Goal: Transaction & Acquisition: Purchase product/service

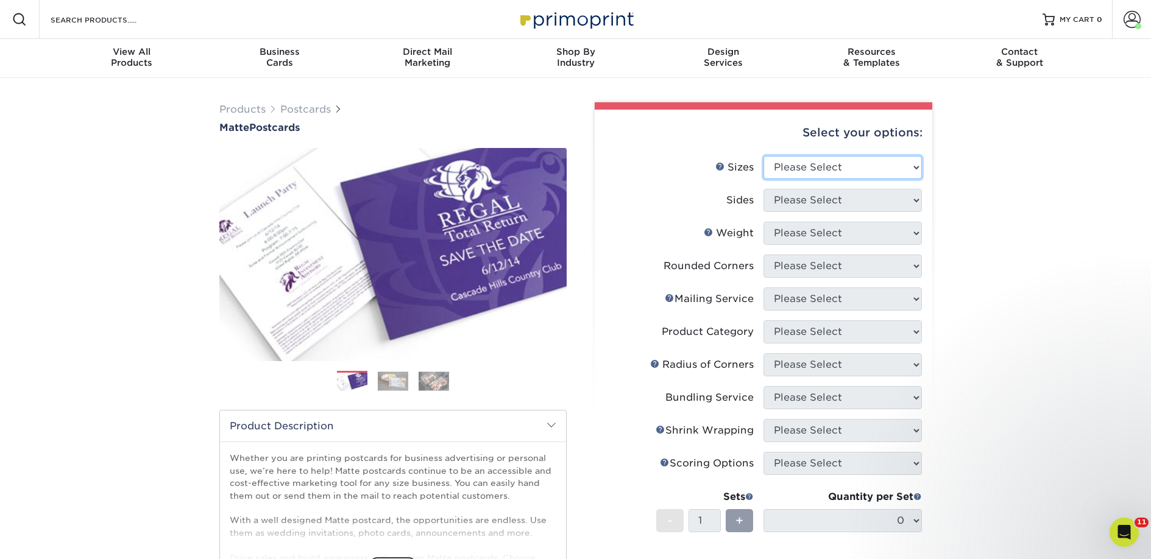
click at [811, 168] on select "Please Select 1.5" x 7" 2" x 4" 2" x 6" 2" x 7" 2" x 8" 2.12" x 5.5" 2.125" x 5…" at bounding box center [842, 167] width 158 height 23
click at [808, 171] on select "Please Select 1.5" x 7" 2" x 4" 2" x 6" 2" x 7" 2" x 8" 2.12" x 5.5" 2.125" x 5…" at bounding box center [842, 167] width 158 height 23
select select "2.00x6.00"
click at [763, 156] on select "Please Select 1.5" x 7" 2" x 4" 2" x 6" 2" x 7" 2" x 8" 2.12" x 5.5" 2.125" x 5…" at bounding box center [842, 167] width 158 height 23
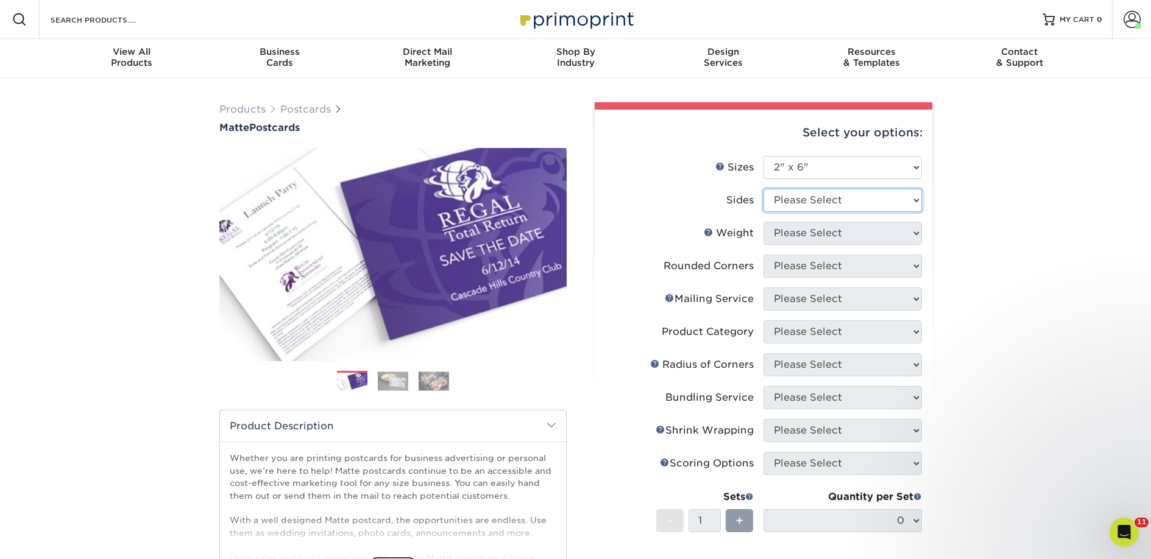
click at [794, 203] on select "Please Select Print Both Sides Print Front Only" at bounding box center [842, 200] width 158 height 23
select select "13abbda7-1d64-4f25-8bb2-c179b224825d"
click at [763, 189] on select "Please Select Print Both Sides Print Front Only" at bounding box center [842, 200] width 158 height 23
click at [796, 229] on select "Please Select 14PT 16PT" at bounding box center [842, 233] width 158 height 23
select select "14PT"
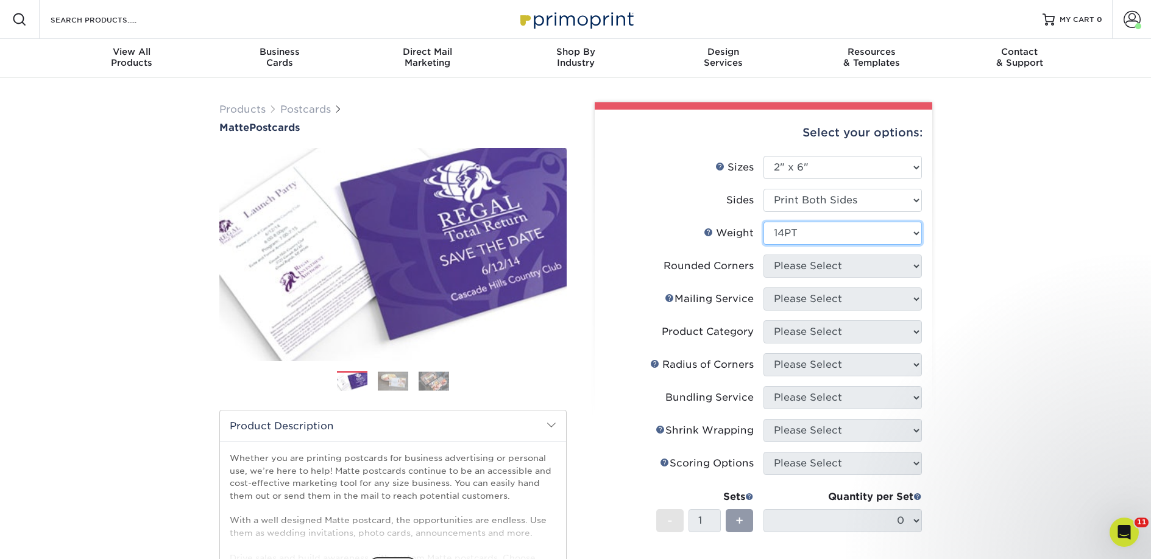
click at [763, 222] on select "Please Select 14PT 16PT" at bounding box center [842, 233] width 158 height 23
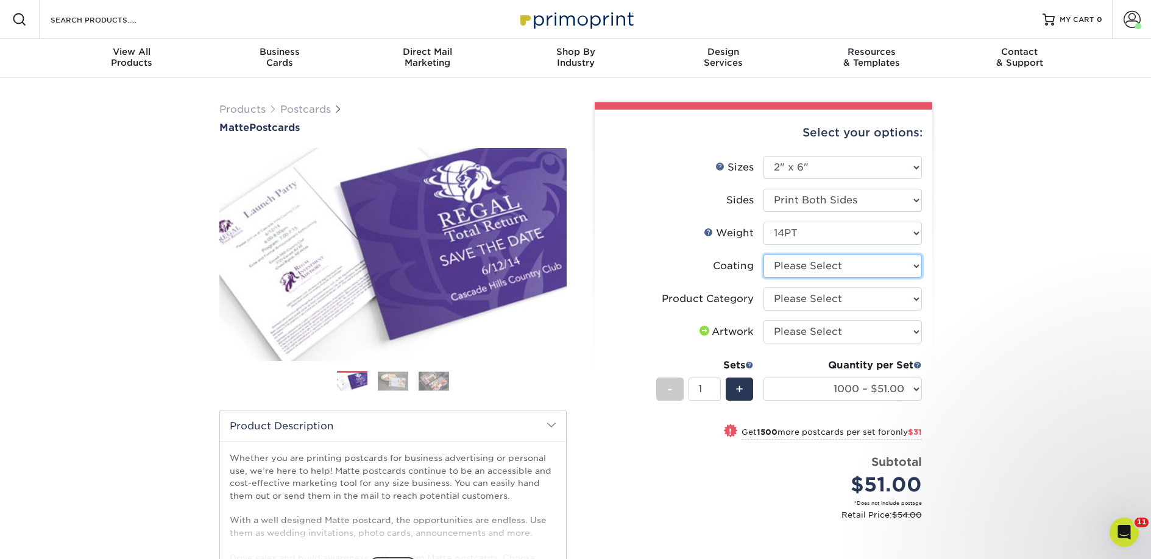
click at [809, 263] on select at bounding box center [842, 266] width 158 height 23
select select "121bb7b5-3b4d-429f-bd8d-bbf80e953313"
click at [763, 255] on select at bounding box center [842, 266] width 158 height 23
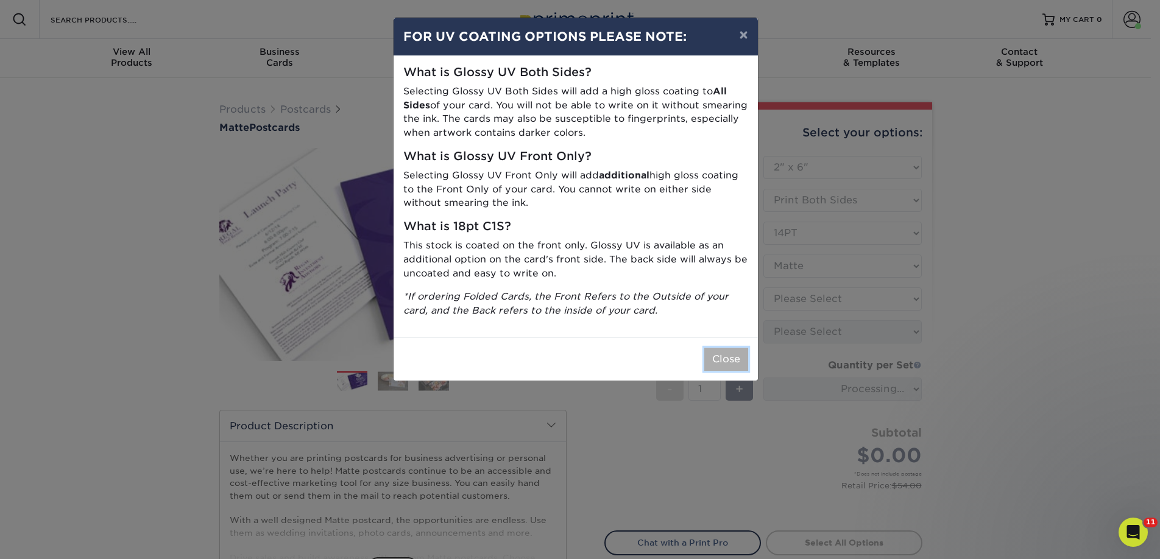
click at [729, 355] on button "Close" at bounding box center [726, 359] width 44 height 23
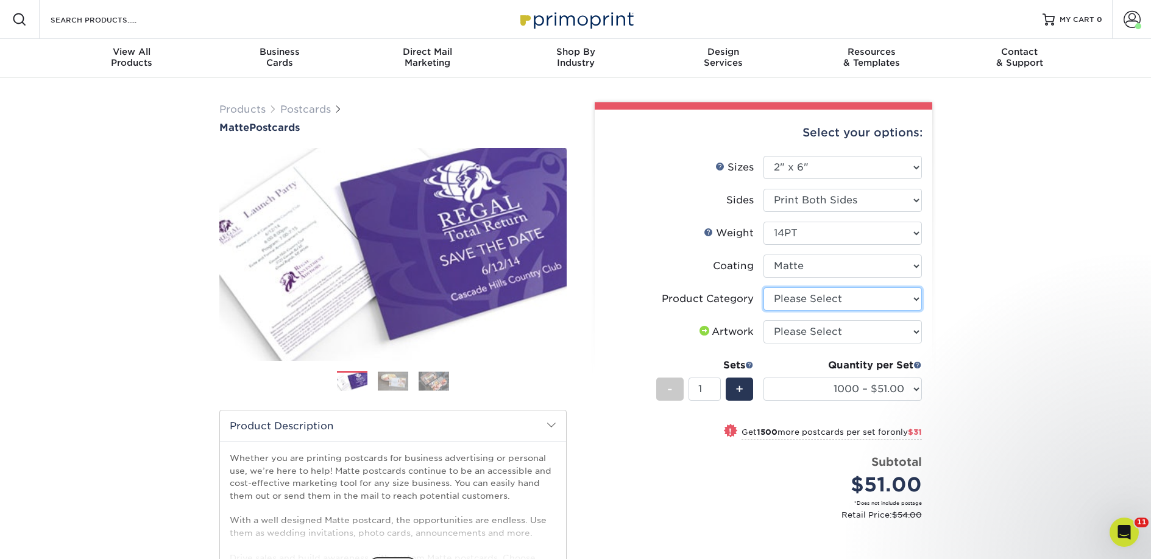
click at [802, 300] on select "Please Select Postcards" at bounding box center [842, 299] width 158 height 23
select select "9b7272e0-d6c8-4c3c-8e97-d3a1bcdab858"
click at [763, 288] on select "Please Select Postcards" at bounding box center [842, 299] width 158 height 23
click at [799, 332] on select "Please Select I will upload files I need a design - $150" at bounding box center [842, 331] width 158 height 23
select select "upload"
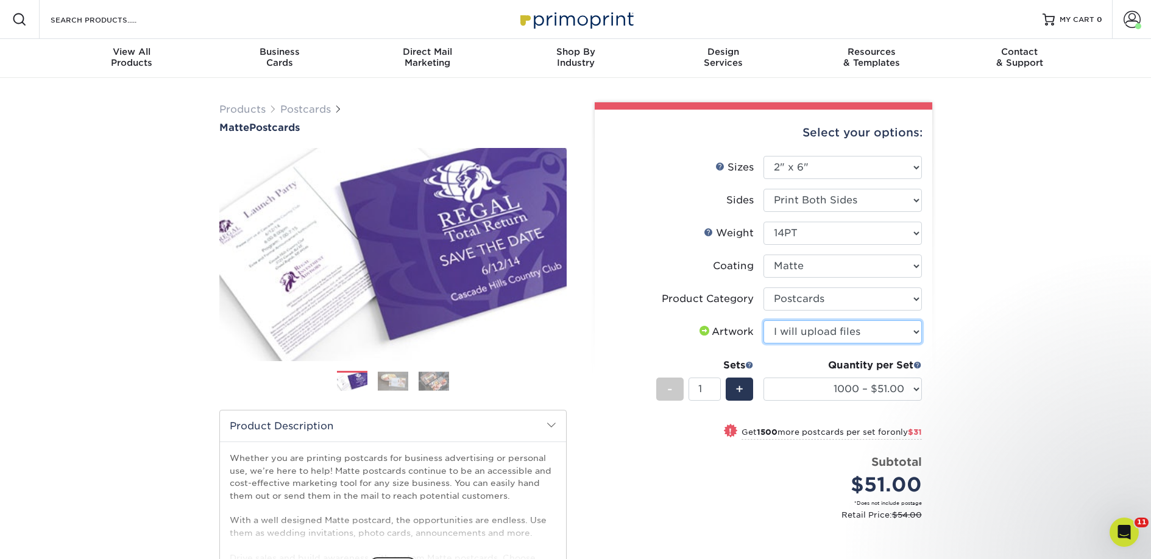
click at [763, 320] on select "Please Select I will upload files I need a design - $150" at bounding box center [842, 331] width 158 height 23
click at [814, 400] on select "1000 – $51.00 2500 – $82.00 5000 – $123.00 10000 – $234.00 15000 – $344.00 2000…" at bounding box center [842, 389] width 158 height 23
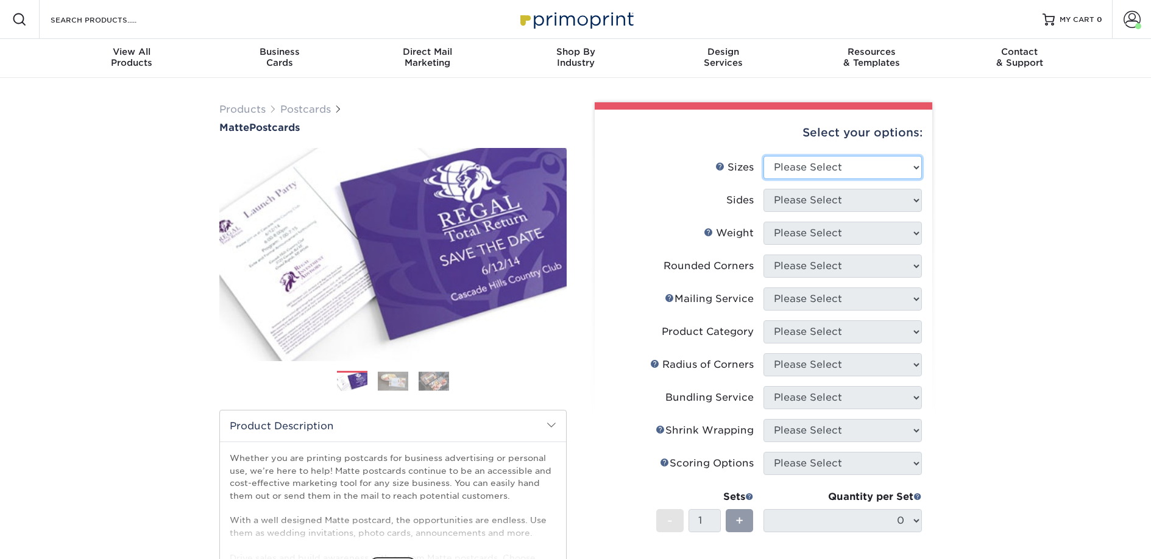
click at [822, 165] on select "Please Select 1.5" x 7" 2" x 4" 2" x 6" 2" x 7" 2" x 8" 2.12" x 5.5" 2.125" x 5…" at bounding box center [842, 167] width 158 height 23
select select "2.00x6.00"
click at [763, 156] on select "Please Select 1.5" x 7" 2" x 4" 2" x 6" 2" x 7" 2" x 8" 2.12" x 5.5" 2.125" x 5…" at bounding box center [842, 167] width 158 height 23
click at [806, 203] on select "Please Select Print Both Sides Print Front Only" at bounding box center [842, 200] width 158 height 23
select select "13abbda7-1d64-4f25-8bb2-c179b224825d"
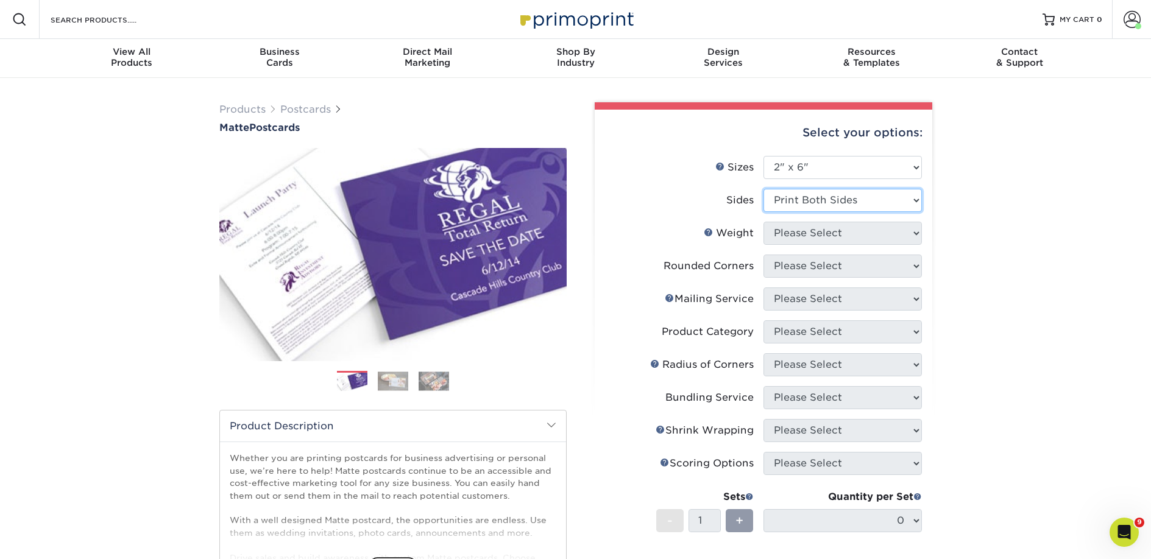
click at [763, 189] on select "Please Select Print Both Sides Print Front Only" at bounding box center [842, 200] width 158 height 23
click at [801, 235] on select "Please Select 14PT 16PT" at bounding box center [842, 233] width 158 height 23
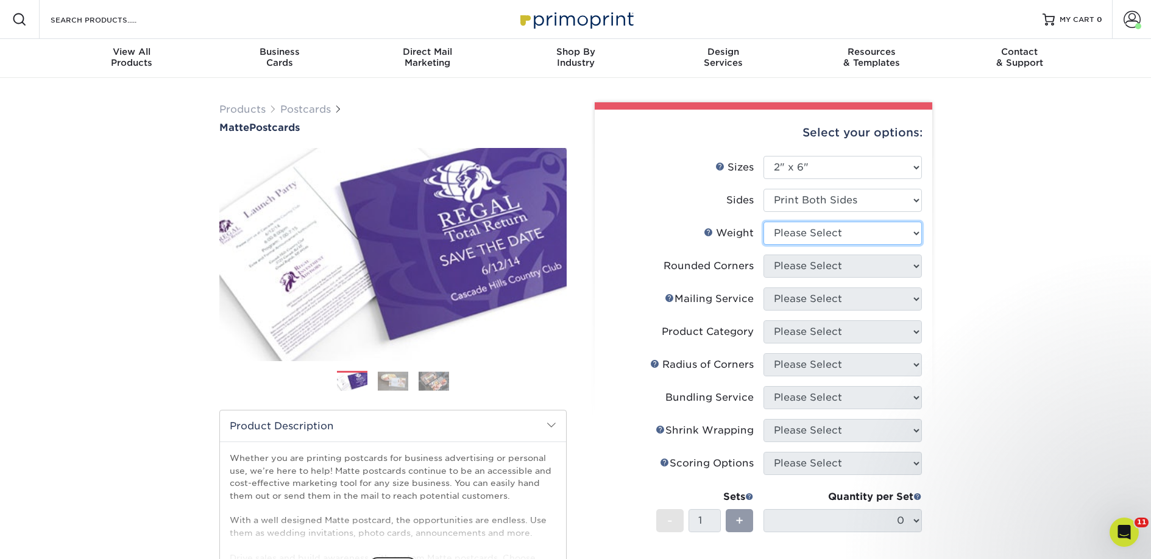
select select "14PT"
click at [763, 222] on select "Please Select 14PT 16PT" at bounding box center [842, 233] width 158 height 23
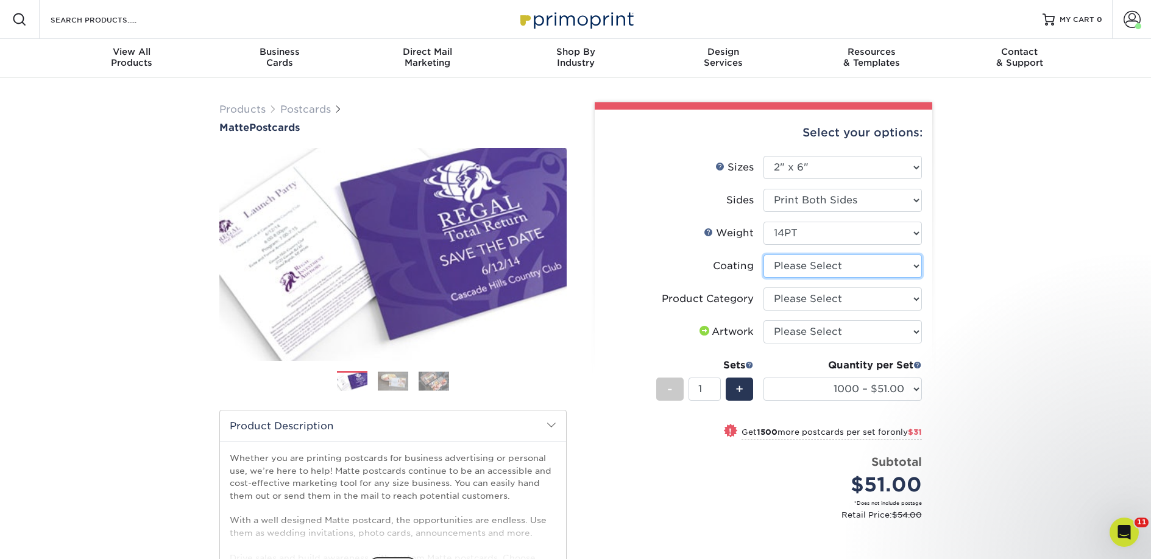
click at [790, 263] on select at bounding box center [842, 266] width 158 height 23
select select "121bb7b5-3b4d-429f-bd8d-bbf80e953313"
click at [763, 255] on select at bounding box center [842, 266] width 158 height 23
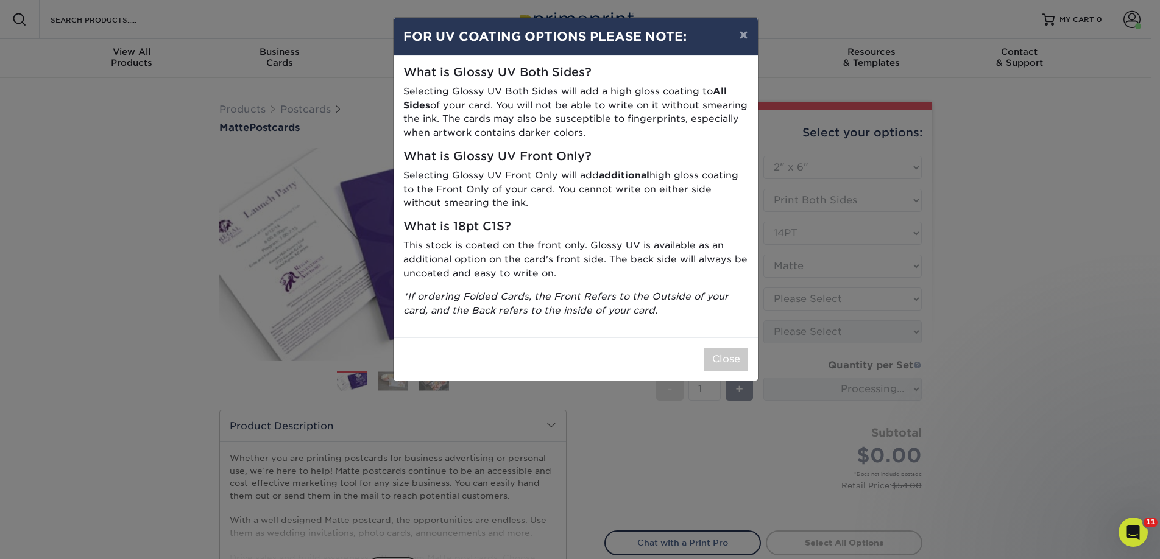
click at [789, 299] on div "× FOR UV COATING OPTIONS PLEASE NOTE: What is Glossy UV Both Sides? Selecting G…" at bounding box center [580, 279] width 1160 height 559
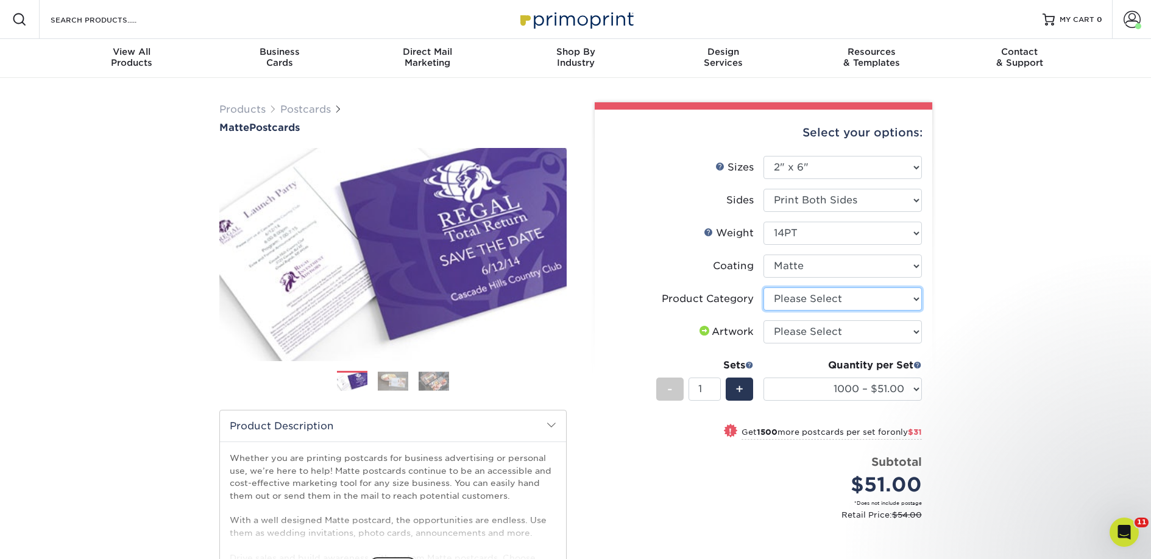
click at [789, 297] on select "Please Select Postcards" at bounding box center [842, 299] width 158 height 23
select select "9b7272e0-d6c8-4c3c-8e97-d3a1bcdab858"
click at [763, 288] on select "Please Select Postcards" at bounding box center [842, 299] width 158 height 23
click at [791, 331] on select "Please Select I will upload files I need a design - $150" at bounding box center [842, 331] width 158 height 23
select select "upload"
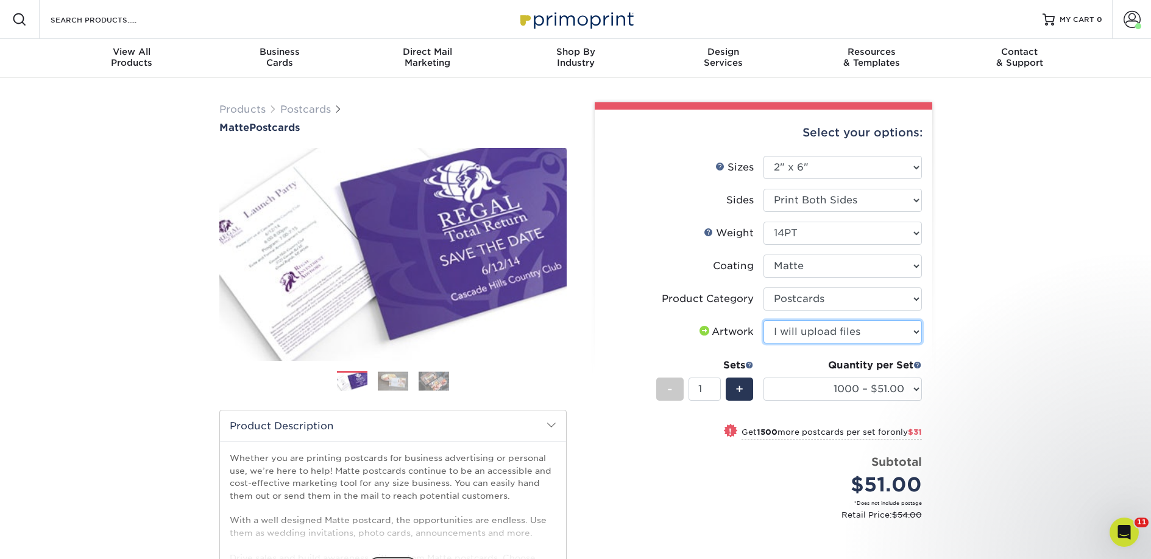
click at [763, 320] on select "Please Select I will upload files I need a design - $150" at bounding box center [842, 331] width 158 height 23
click at [807, 393] on select "1000 – $51.00 2500 – $82.00 5000 – $123.00 10000 – $234.00 15000 – $344.00 2000…" at bounding box center [842, 389] width 158 height 23
select select "2500 – $82.00"
click at [763, 378] on select "1000 – $51.00 2500 – $82.00 5000 – $123.00 10000 – $234.00 15000 – $344.00 2000…" at bounding box center [842, 389] width 158 height 23
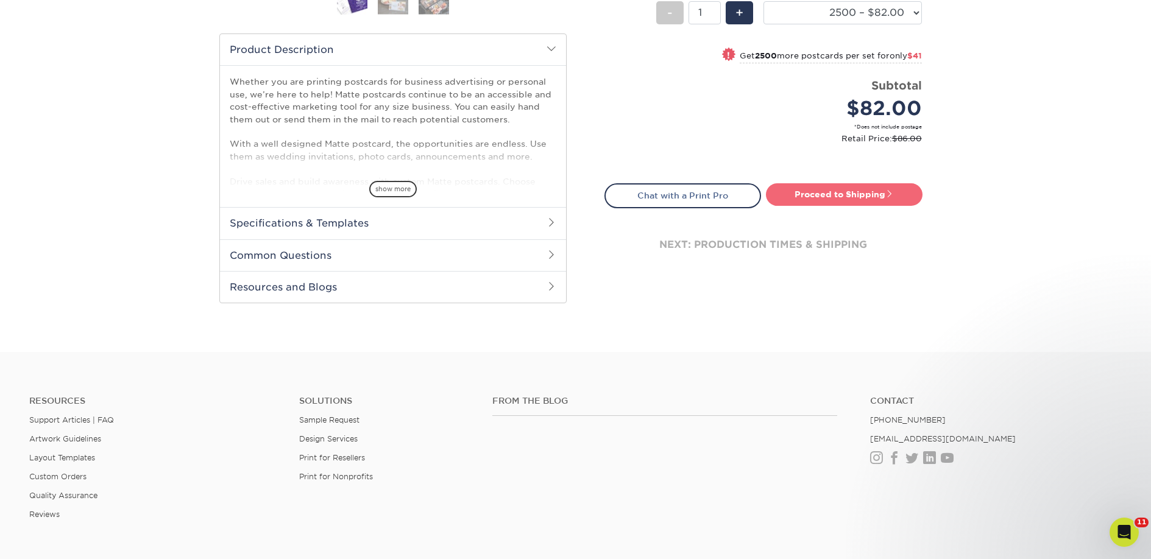
click at [839, 195] on link "Proceed to Shipping" at bounding box center [844, 194] width 157 height 22
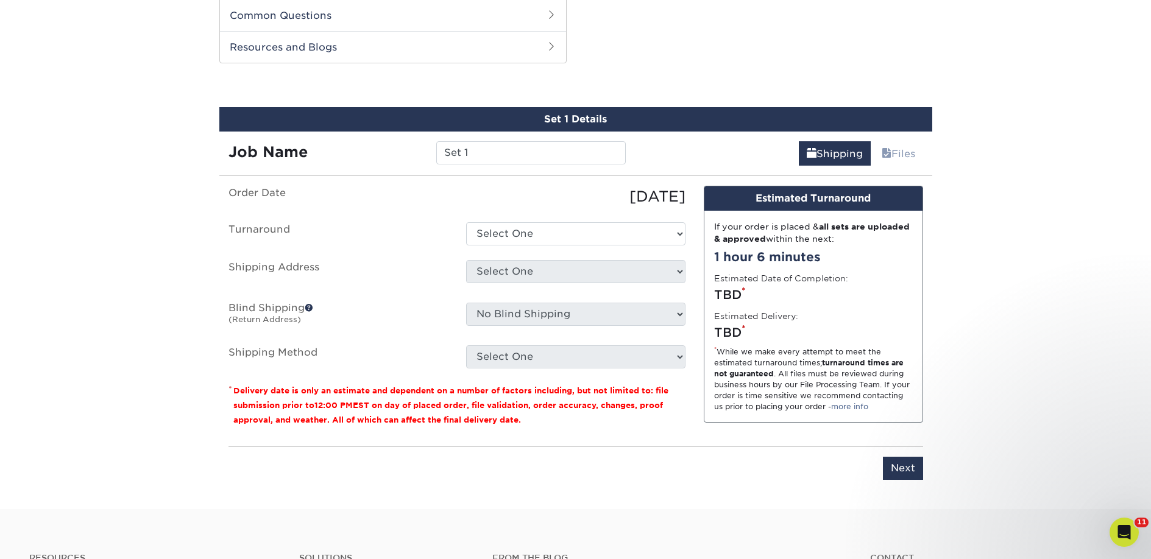
scroll to position [620, 0]
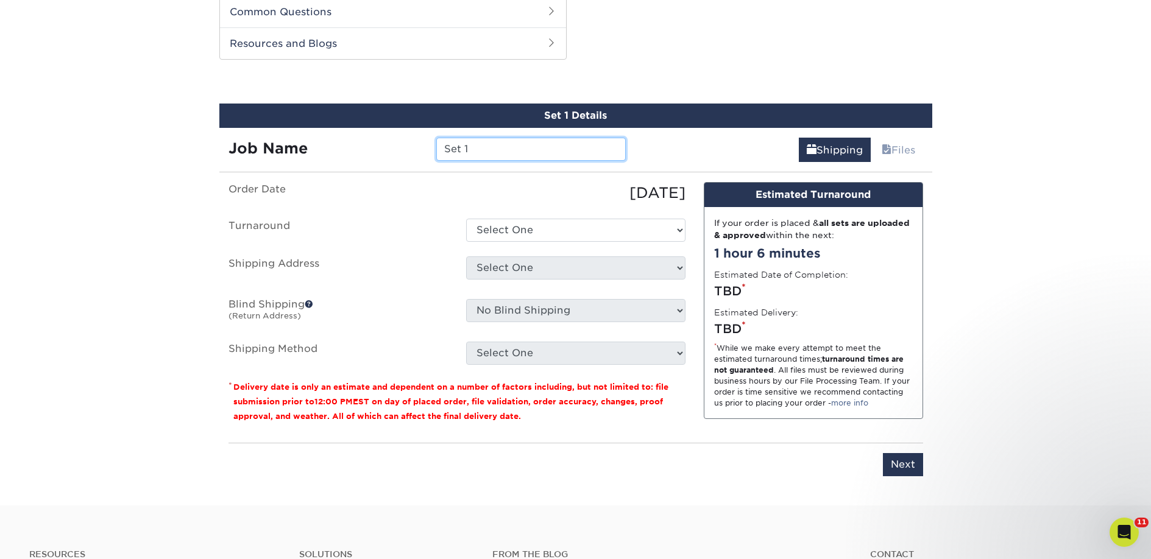
click at [523, 149] on input "Set 1" at bounding box center [530, 149] width 189 height 23
paste input "The Hatter’s Bookshop"
type input "The Hatter’s Bookshop"
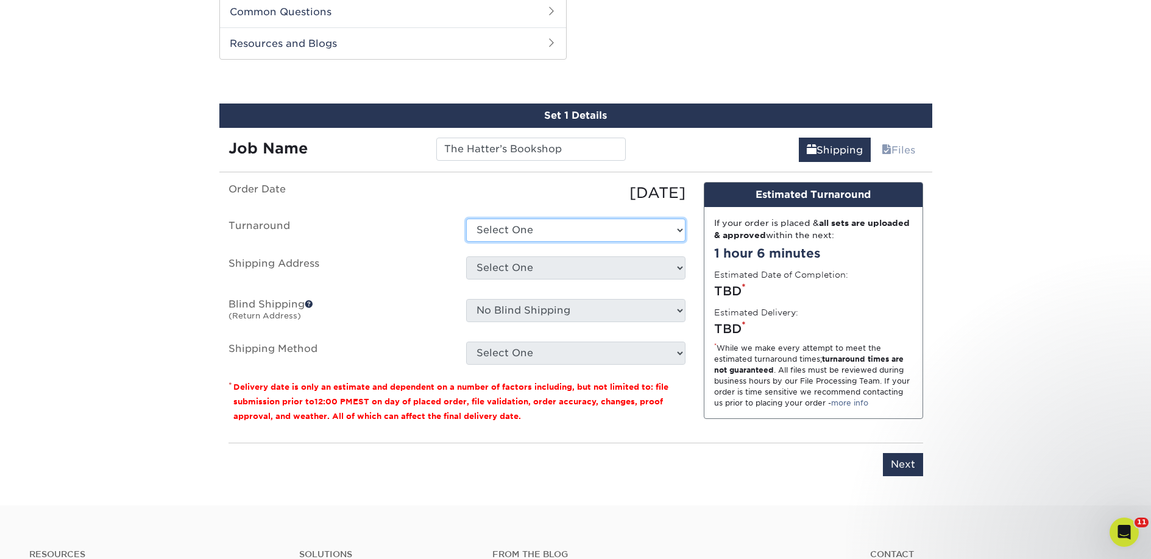
click at [532, 228] on select "Select One 2-4 Business Days 2 Day Next Business Day" at bounding box center [575, 230] width 219 height 23
select select "23bed37c-fa74-46a4-afc9-d3c3160655ce"
click at [466, 219] on select "Select One 2-4 Business Days 2 Day Next Business Day" at bounding box center [575, 230] width 219 height 23
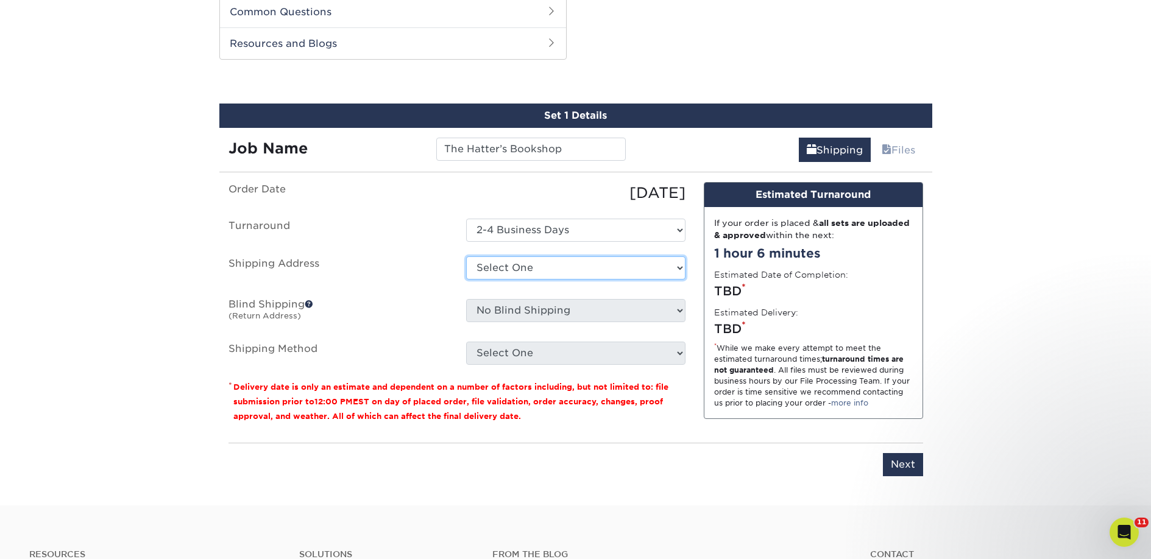
click at [537, 270] on select "Select One 2nd Floor Convention Center A Better [DATE] Books & Boutique A Good …" at bounding box center [575, 267] width 219 height 23
select select "263868"
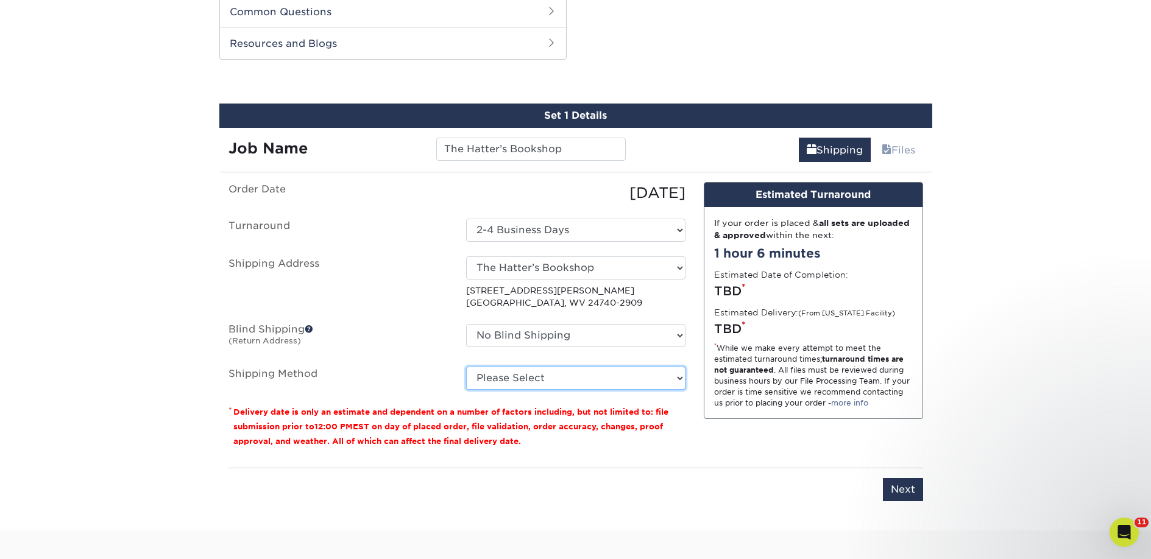
click at [590, 369] on select "Please Select Ground Shipping (+$25.59) 3 Day Shipping Service (+$34.28) 2 Day …" at bounding box center [575, 378] width 219 height 23
select select "03"
click at [466, 367] on select "Please Select Ground Shipping (+$25.59) 3 Day Shipping Service (+$34.28) 2 Day …" at bounding box center [575, 378] width 219 height 23
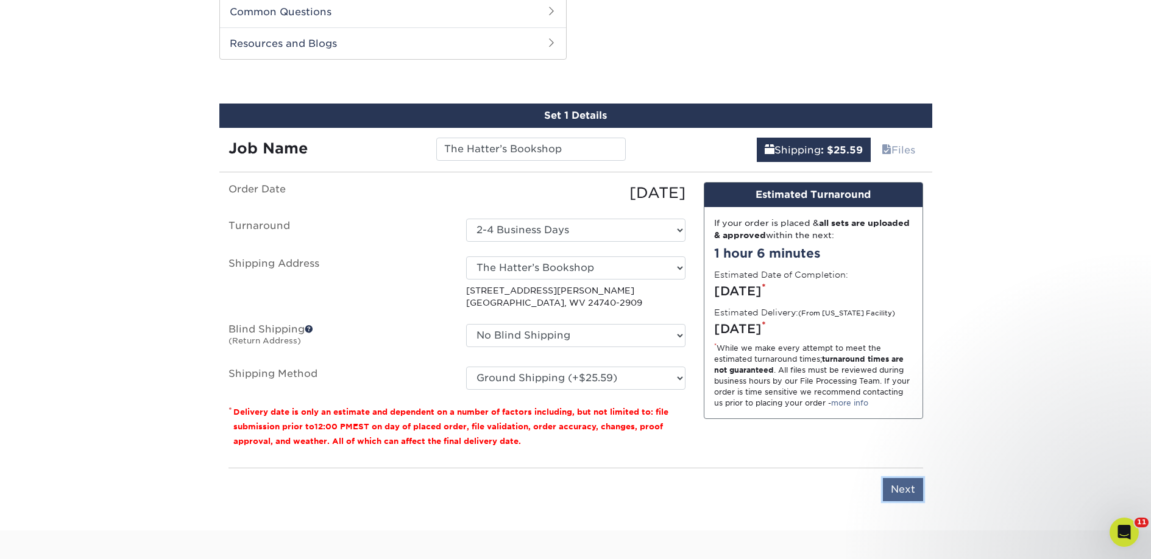
click at [894, 489] on input "Next" at bounding box center [903, 489] width 40 height 23
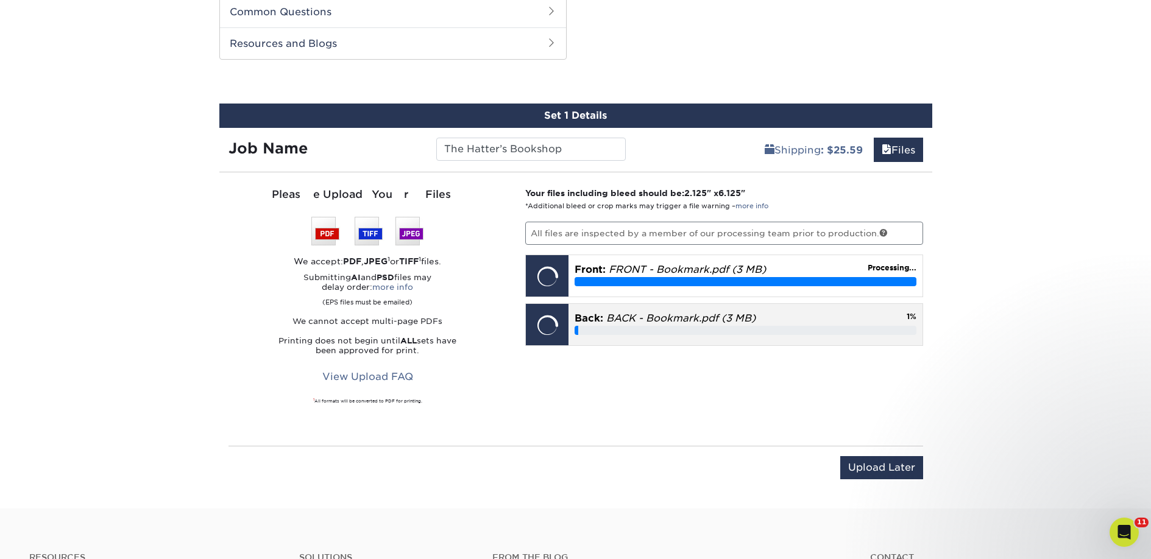
scroll to position [926, 0]
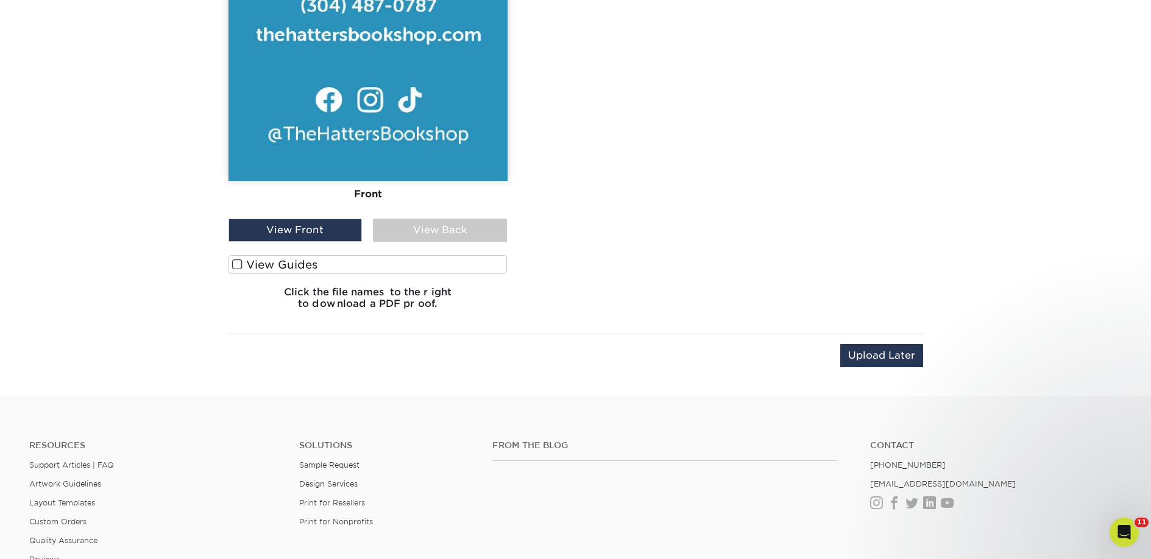
click at [351, 267] on label "View Guides" at bounding box center [367, 264] width 279 height 19
click at [0, 0] on input "View Guides" at bounding box center [0, 0] width 0 height 0
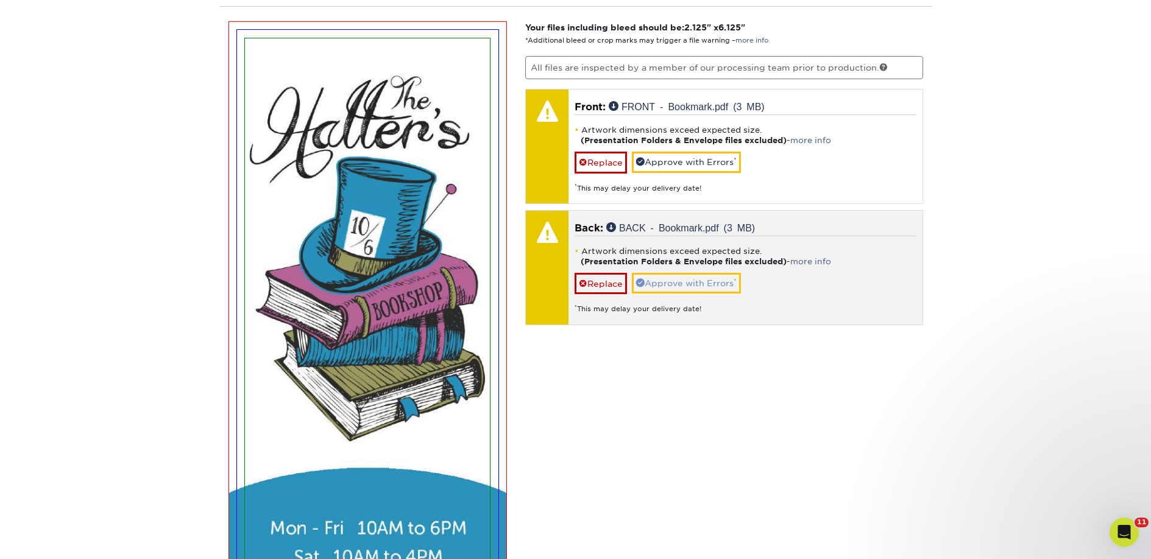
scroll to position [784, 0]
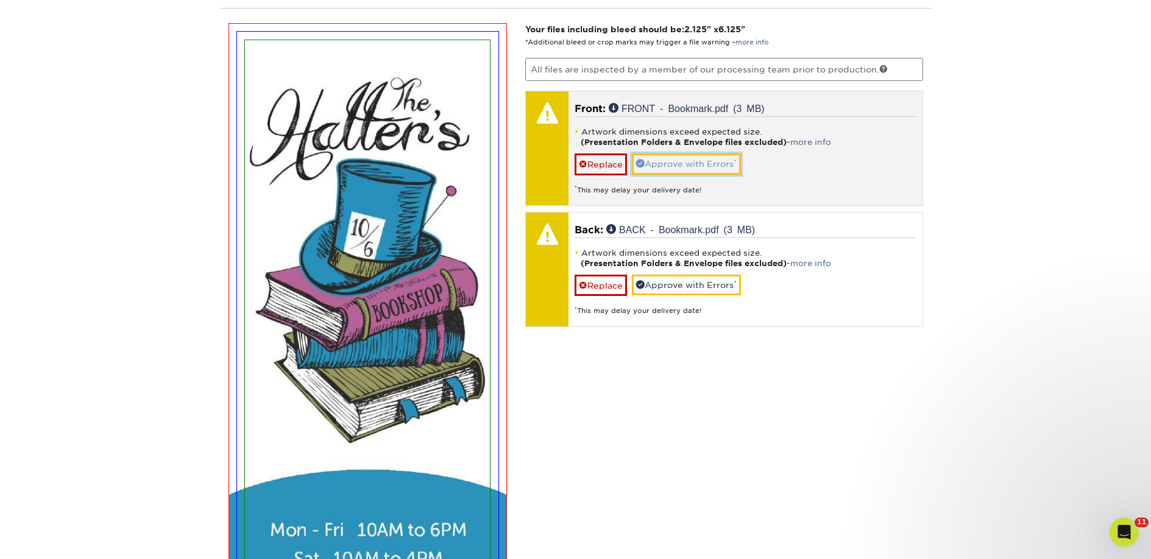
click at [677, 166] on link "Approve with Errors *" at bounding box center [686, 164] width 109 height 21
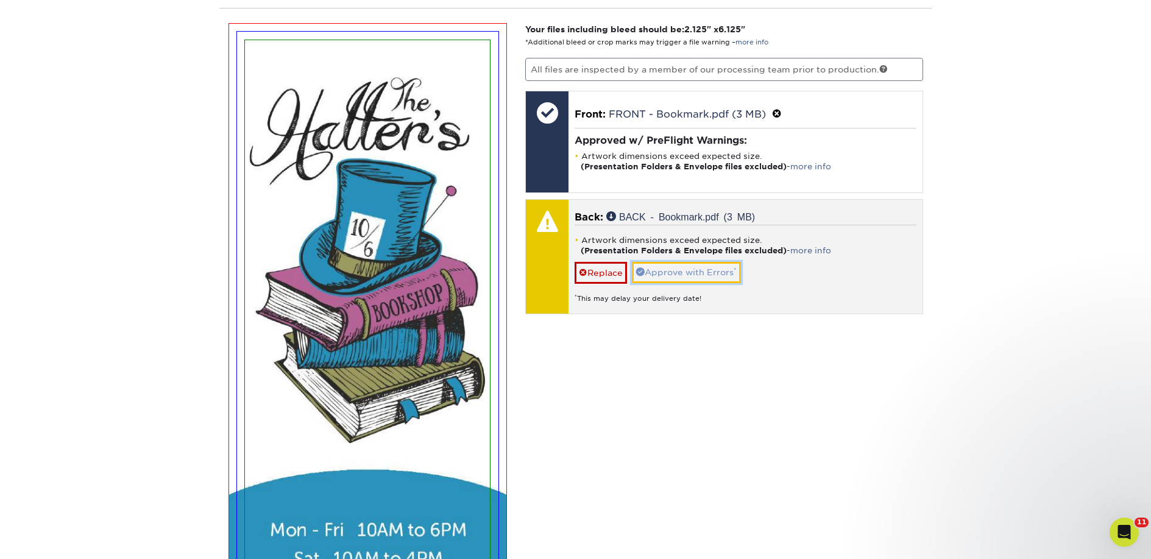
click at [689, 275] on link "Approve with Errors *" at bounding box center [686, 272] width 109 height 21
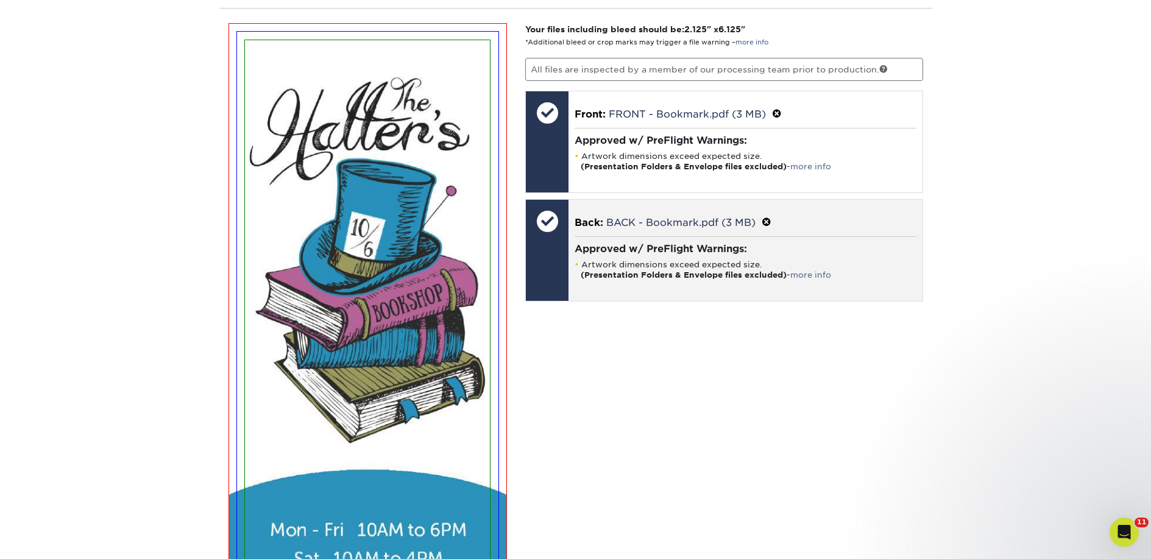
scroll to position [1041, 0]
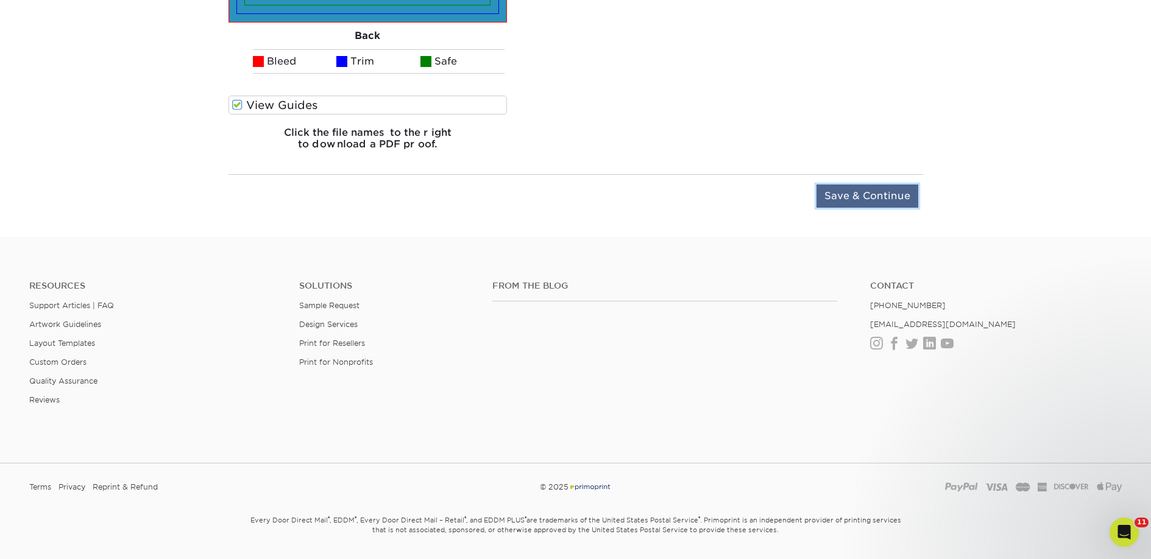
click at [835, 194] on input "Save & Continue" at bounding box center [867, 196] width 102 height 23
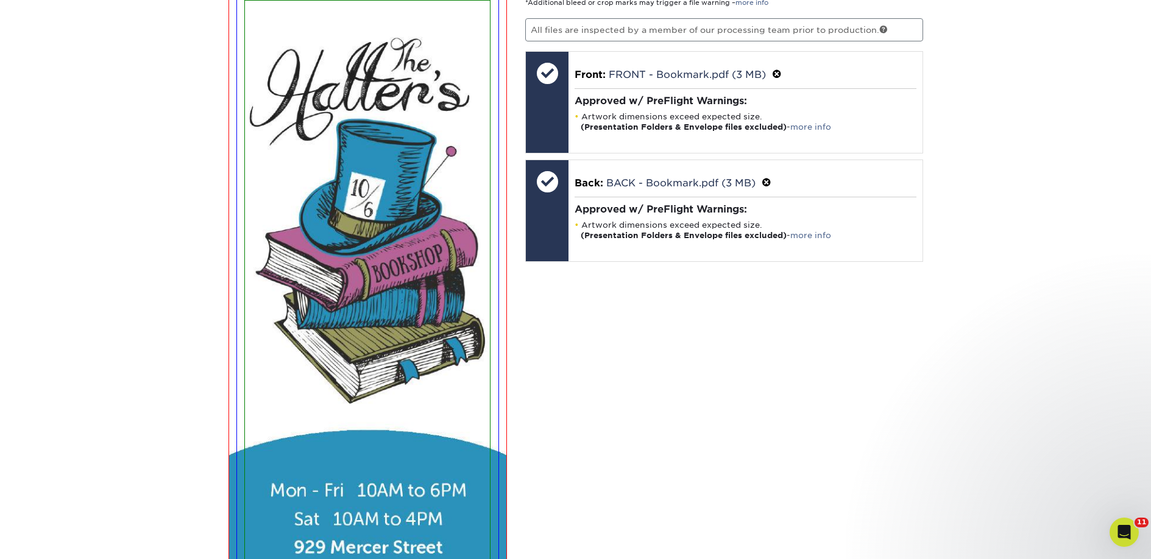
scroll to position [813, 0]
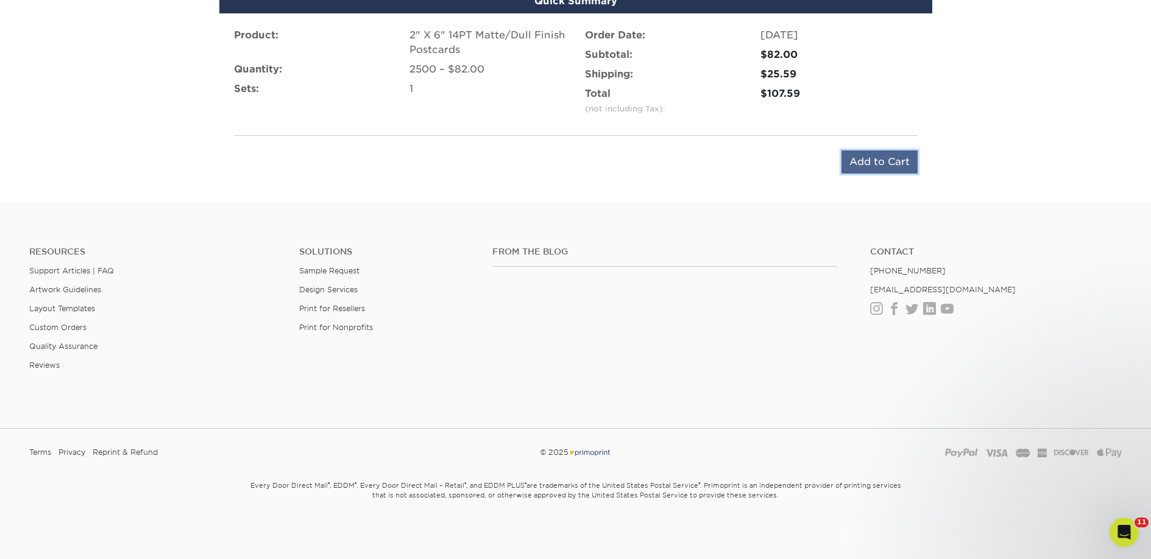
click at [850, 167] on input "Add to Cart" at bounding box center [879, 161] width 76 height 23
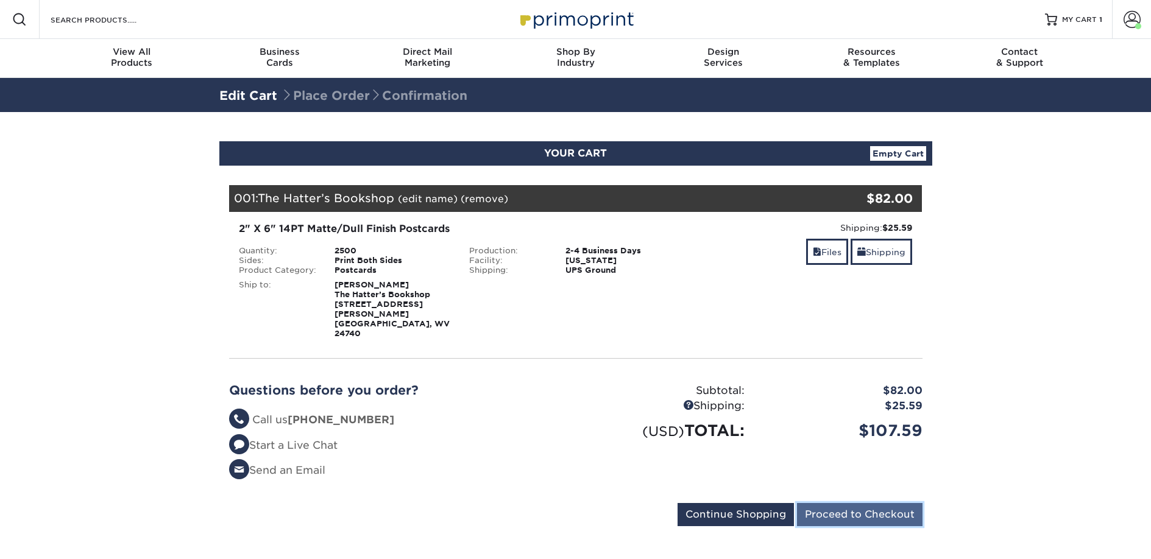
click at [836, 503] on input "Proceed to Checkout" at bounding box center [859, 514] width 125 height 23
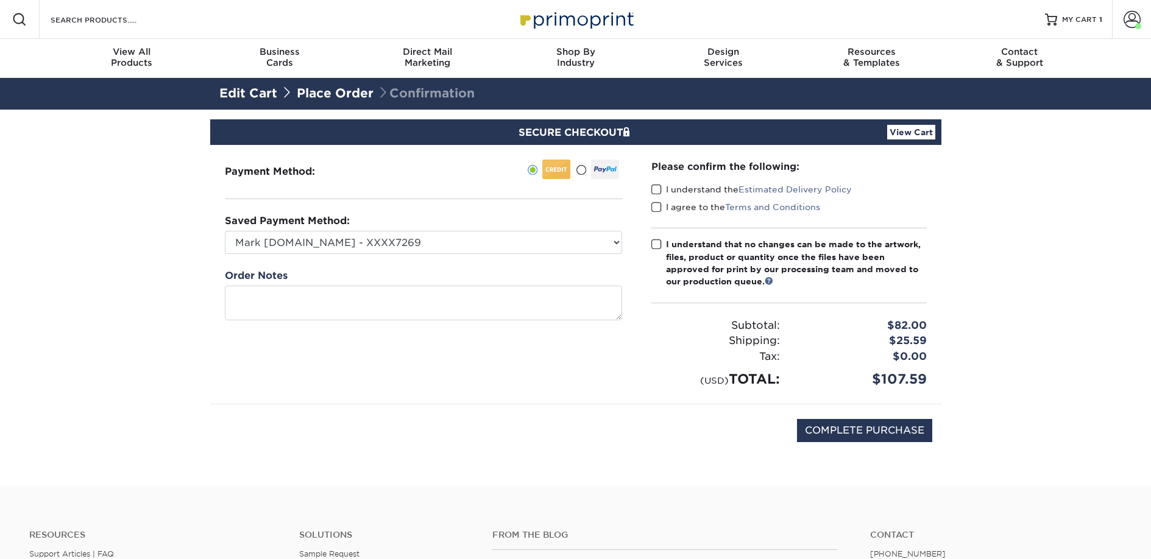
click at [684, 196] on div "I understand the Estimated Delivery Policy" at bounding box center [788, 191] width 275 height 17
click at [681, 210] on label "I agree to the Terms and Conditions" at bounding box center [735, 207] width 169 height 12
click at [0, 0] on input "I agree to the Terms and Conditions" at bounding box center [0, 0] width 0 height 0
click at [681, 194] on label "I understand the Estimated Delivery Policy" at bounding box center [751, 189] width 200 height 12
click at [0, 0] on input "I understand the Estimated Delivery Policy" at bounding box center [0, 0] width 0 height 0
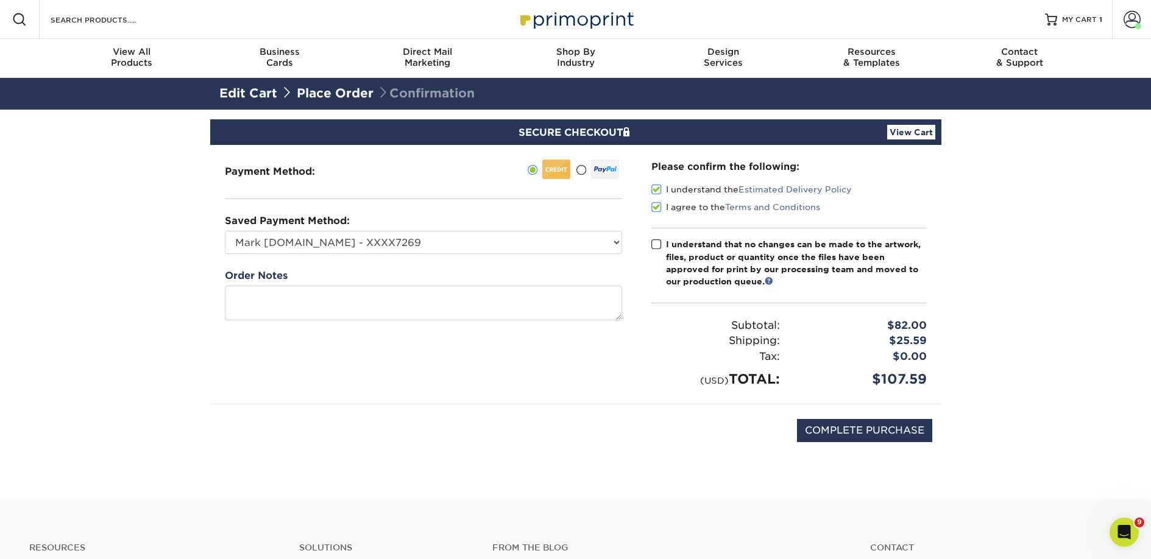
click at [674, 248] on div "I understand that no changes can be made to the artwork, files, product or quan…" at bounding box center [796, 263] width 261 height 50
click at [0, 0] on input "I understand that no changes can be made to the artwork, files, product or quan…" at bounding box center [0, 0] width 0 height 0
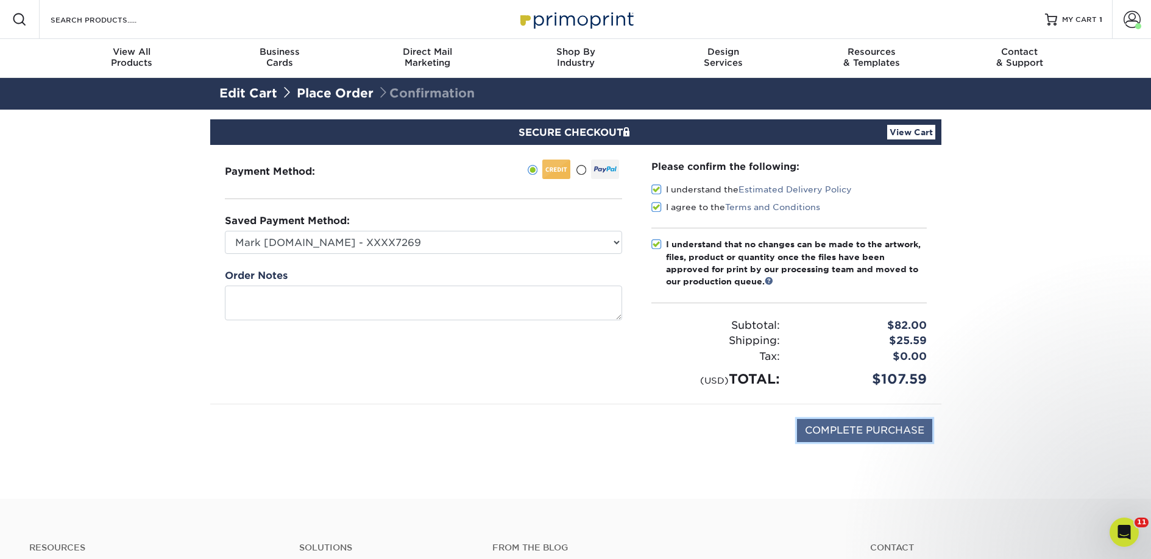
click at [832, 429] on input "COMPLETE PURCHASE" at bounding box center [864, 430] width 135 height 23
type input "PROCESSING, PLEASE WAIT..."
